Goal: Information Seeking & Learning: Check status

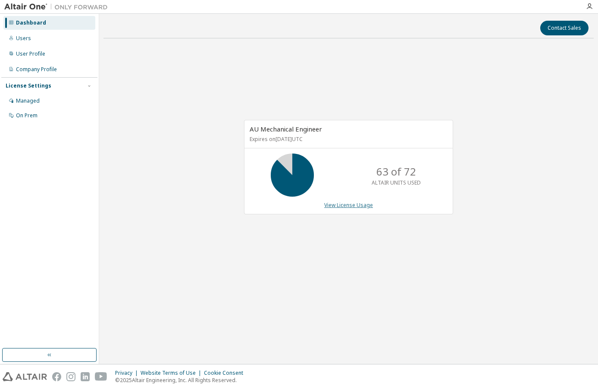
click at [353, 207] on link "View License Usage" at bounding box center [348, 204] width 49 height 7
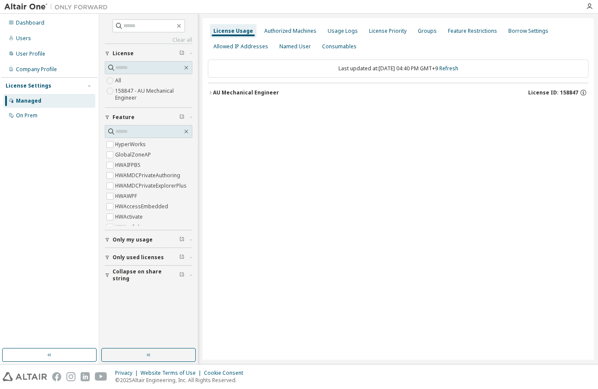
click at [207, 95] on div "License Usage Authorized Machines Usage Logs License Priority Groups Feature Re…" at bounding box center [398, 188] width 391 height 341
click at [215, 90] on div "AU Mechanical Engineer" at bounding box center [246, 92] width 66 height 7
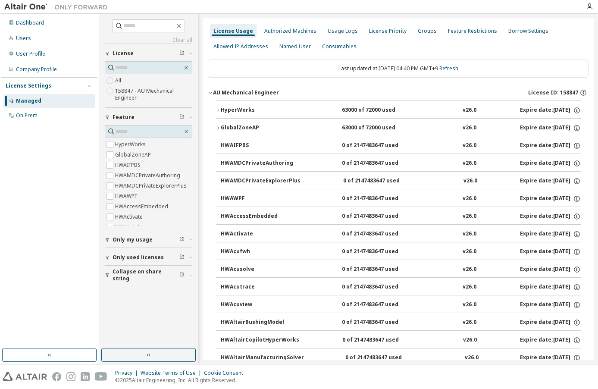
click at [224, 105] on button "HyperWorks 63000 of 72000 used v26.0 Expire date: [DATE]" at bounding box center [397, 110] width 365 height 19
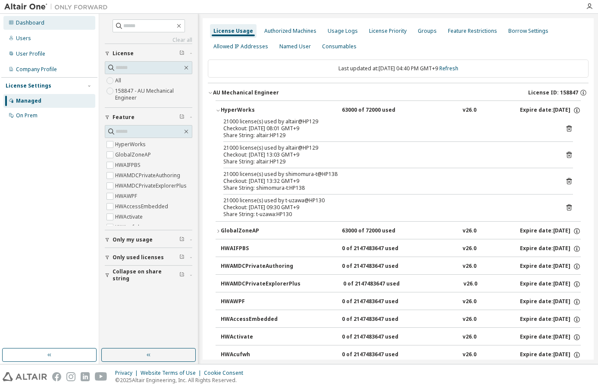
click at [42, 23] on div "Dashboard" at bounding box center [30, 22] width 28 height 7
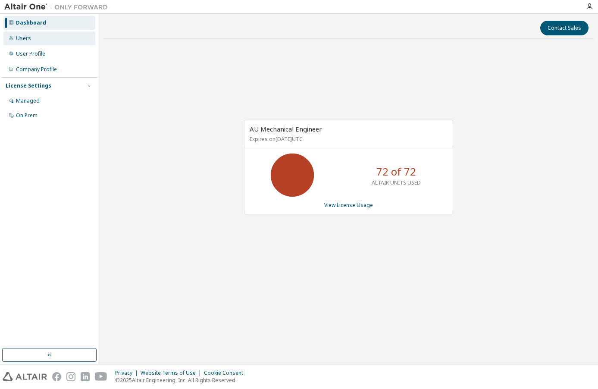
click at [30, 41] on div "Users" at bounding box center [49, 38] width 92 height 14
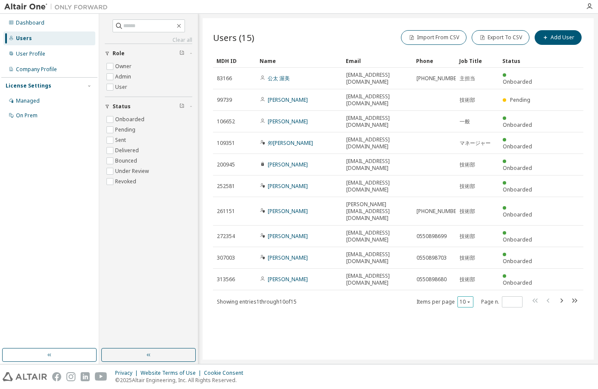
click at [465, 298] on button "10" at bounding box center [465, 301] width 12 height 7
click at [467, 299] on div "100" at bounding box center [491, 299] width 69 height 10
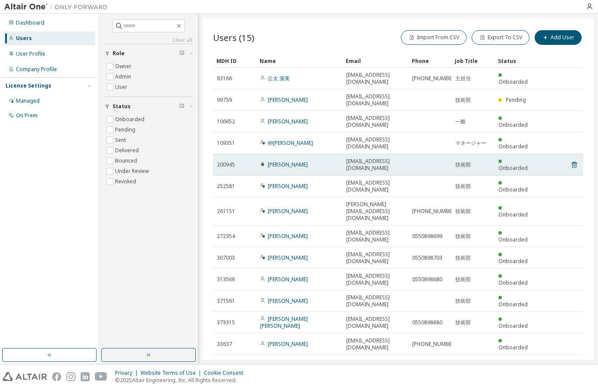
click at [317, 161] on div "[PERSON_NAME]" at bounding box center [299, 164] width 78 height 7
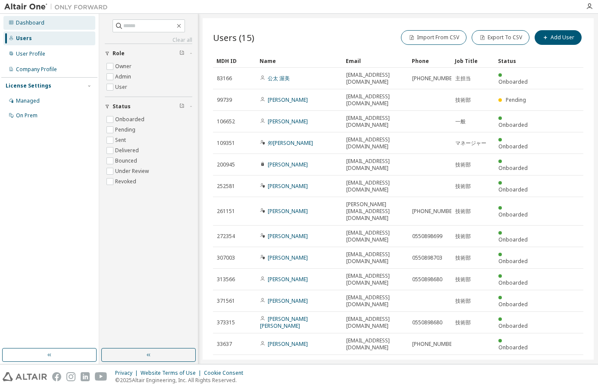
click at [27, 25] on div "Dashboard" at bounding box center [30, 22] width 28 height 7
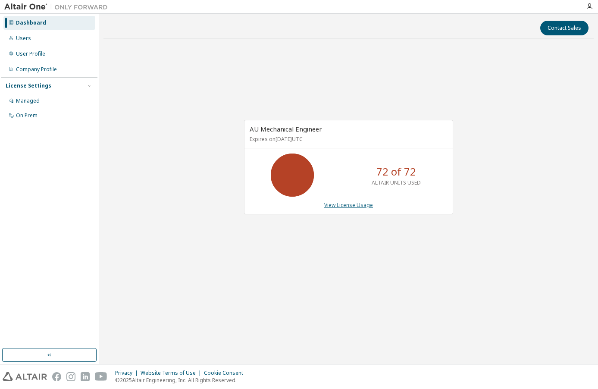
click at [339, 203] on link "View License Usage" at bounding box center [348, 204] width 49 height 7
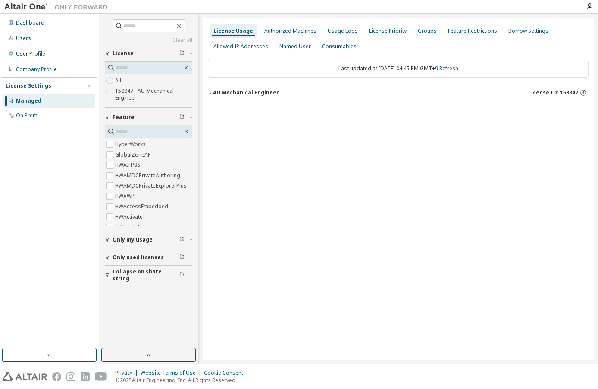
click at [255, 94] on div "AU Mechanical Engineer" at bounding box center [246, 92] width 66 height 7
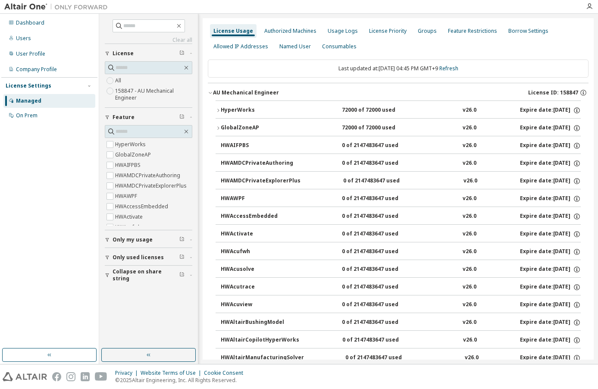
click at [250, 106] on button "HyperWorks 72000 of 72000 used v26.0 Expire date: [DATE]" at bounding box center [397, 110] width 365 height 19
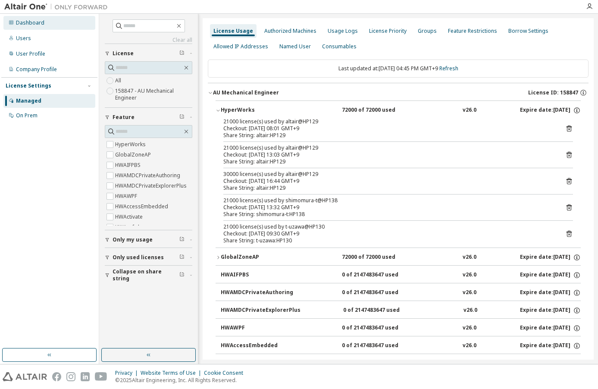
click at [34, 21] on div "Dashboard" at bounding box center [30, 22] width 28 height 7
